Goal: Navigation & Orientation: Find specific page/section

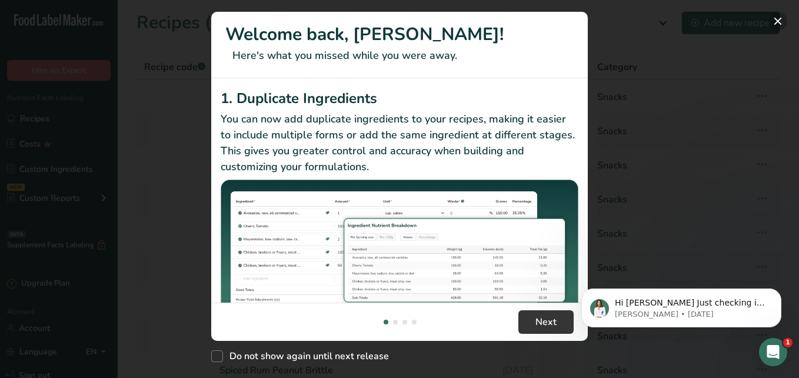
click at [778, 23] on button "New Features" at bounding box center [777, 21] width 19 height 19
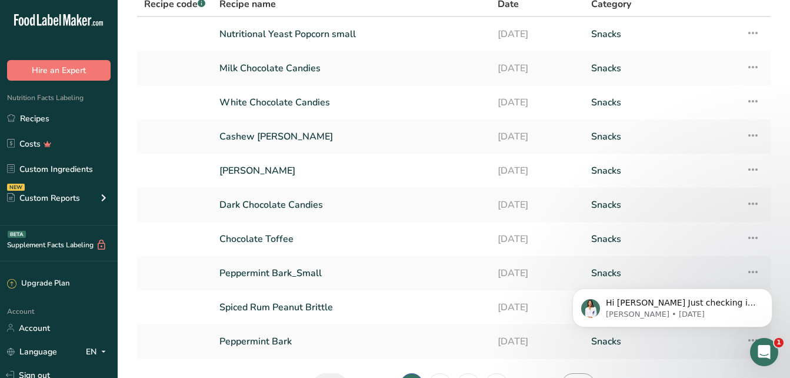
scroll to position [81, 0]
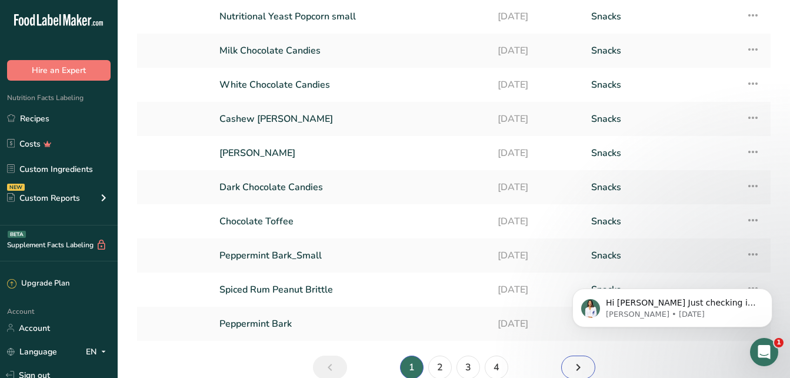
click at [584, 366] on icon "Next page" at bounding box center [578, 366] width 14 height 21
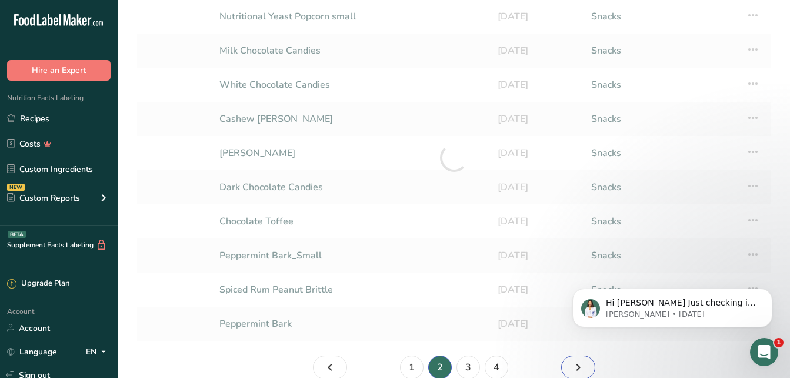
click at [584, 366] on icon "Page 3." at bounding box center [578, 366] width 14 height 21
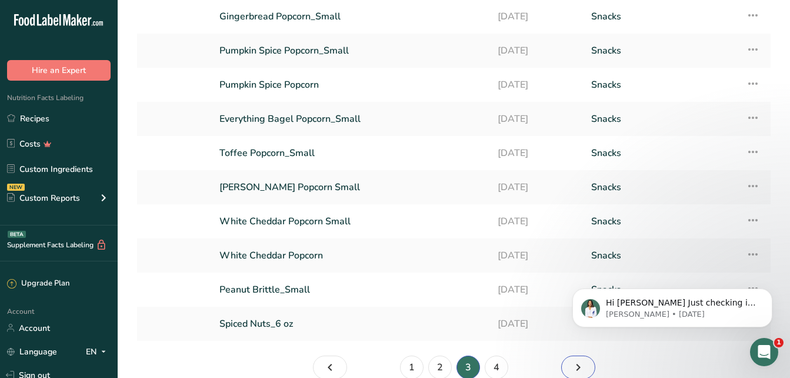
click at [584, 366] on icon "Page 4." at bounding box center [578, 366] width 14 height 21
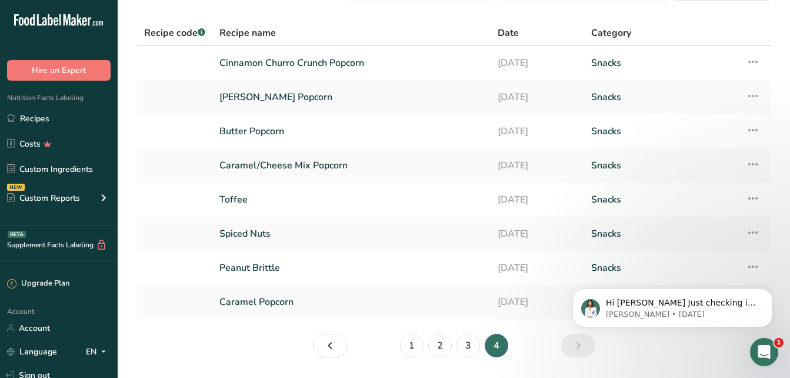
scroll to position [34, 0]
